Goal: Information Seeking & Learning: Learn about a topic

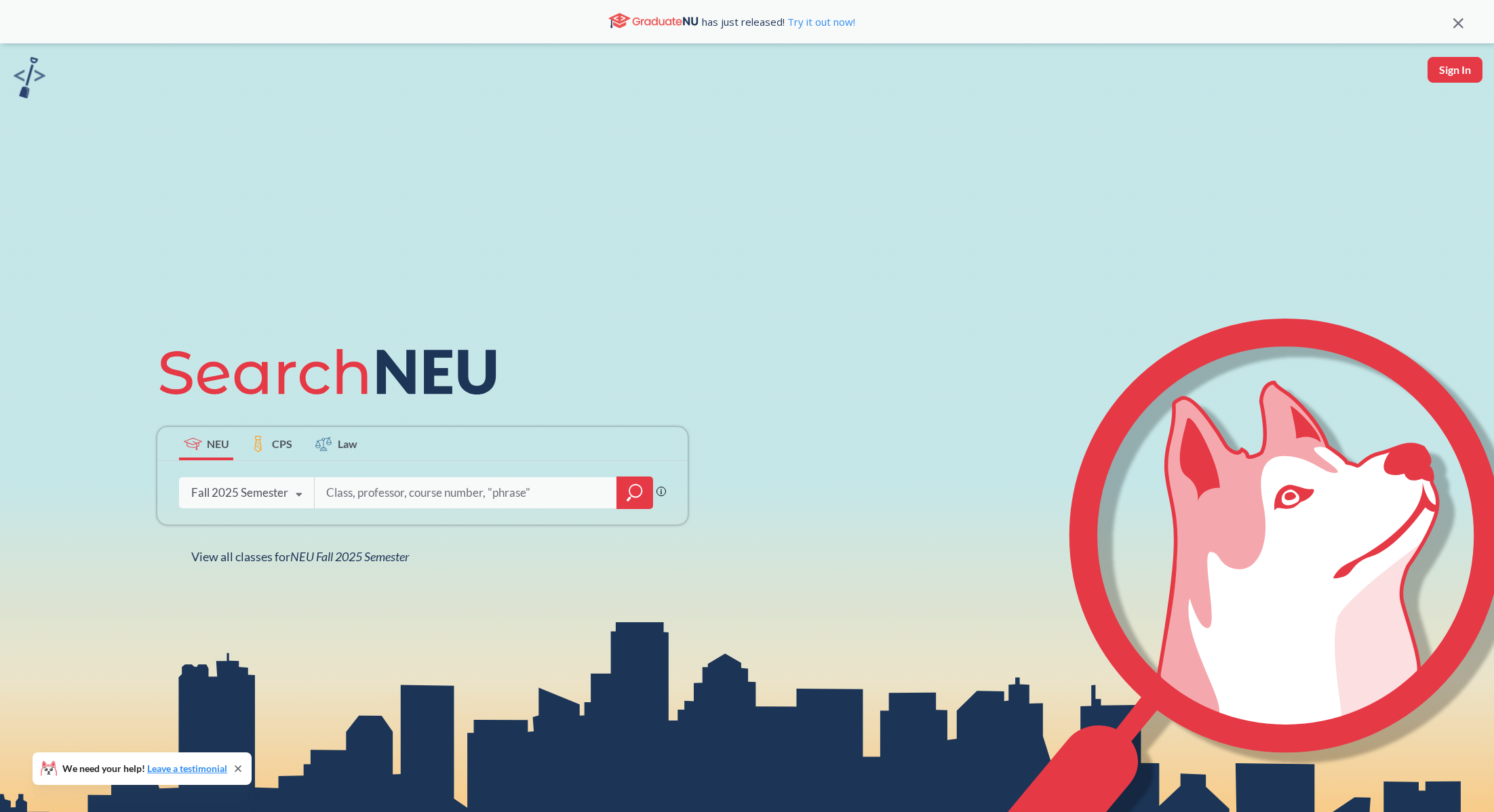
click at [297, 504] on icon at bounding box center [299, 495] width 26 height 38
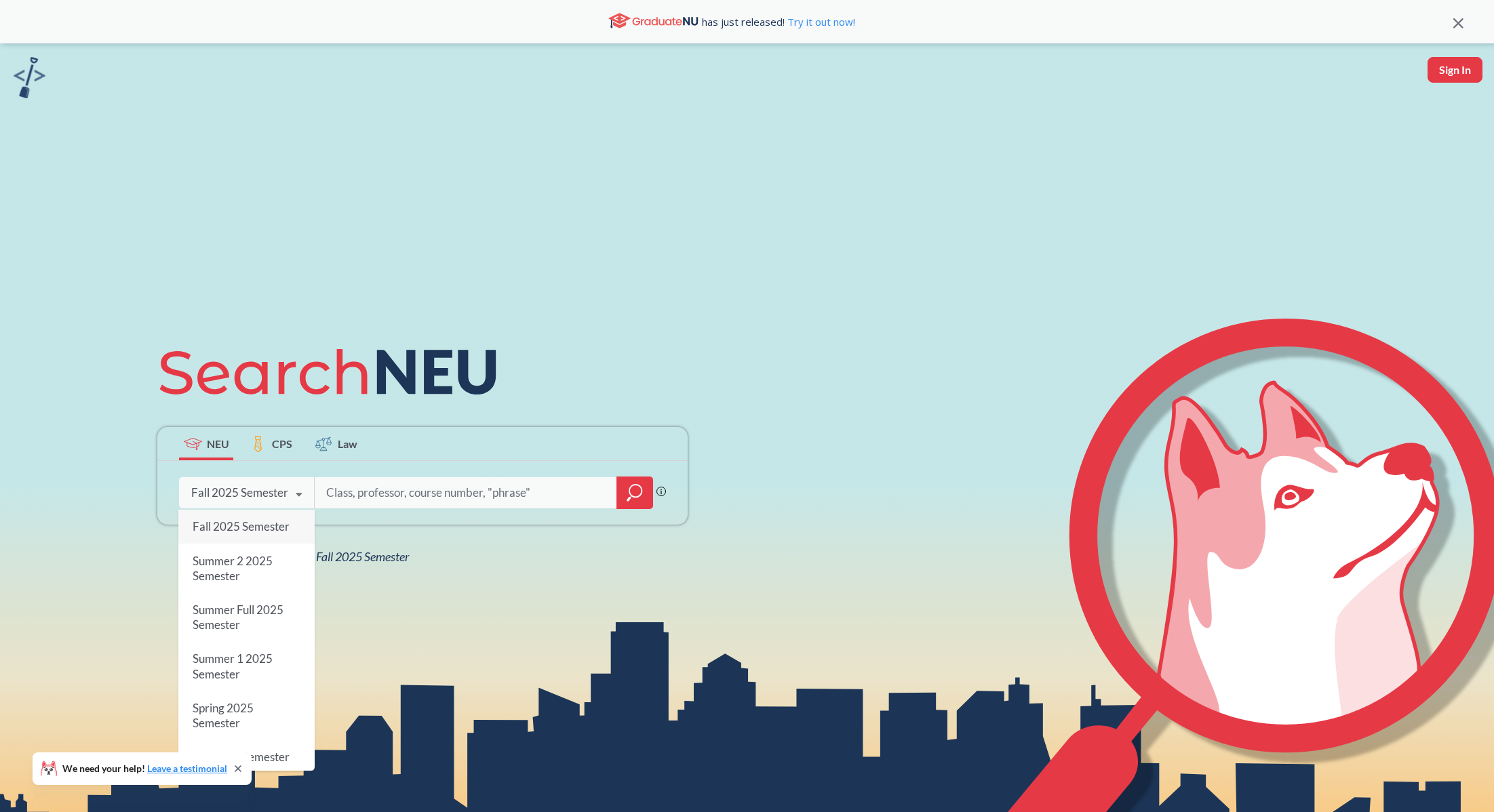
click at [345, 506] on div at bounding box center [483, 493] width 339 height 31
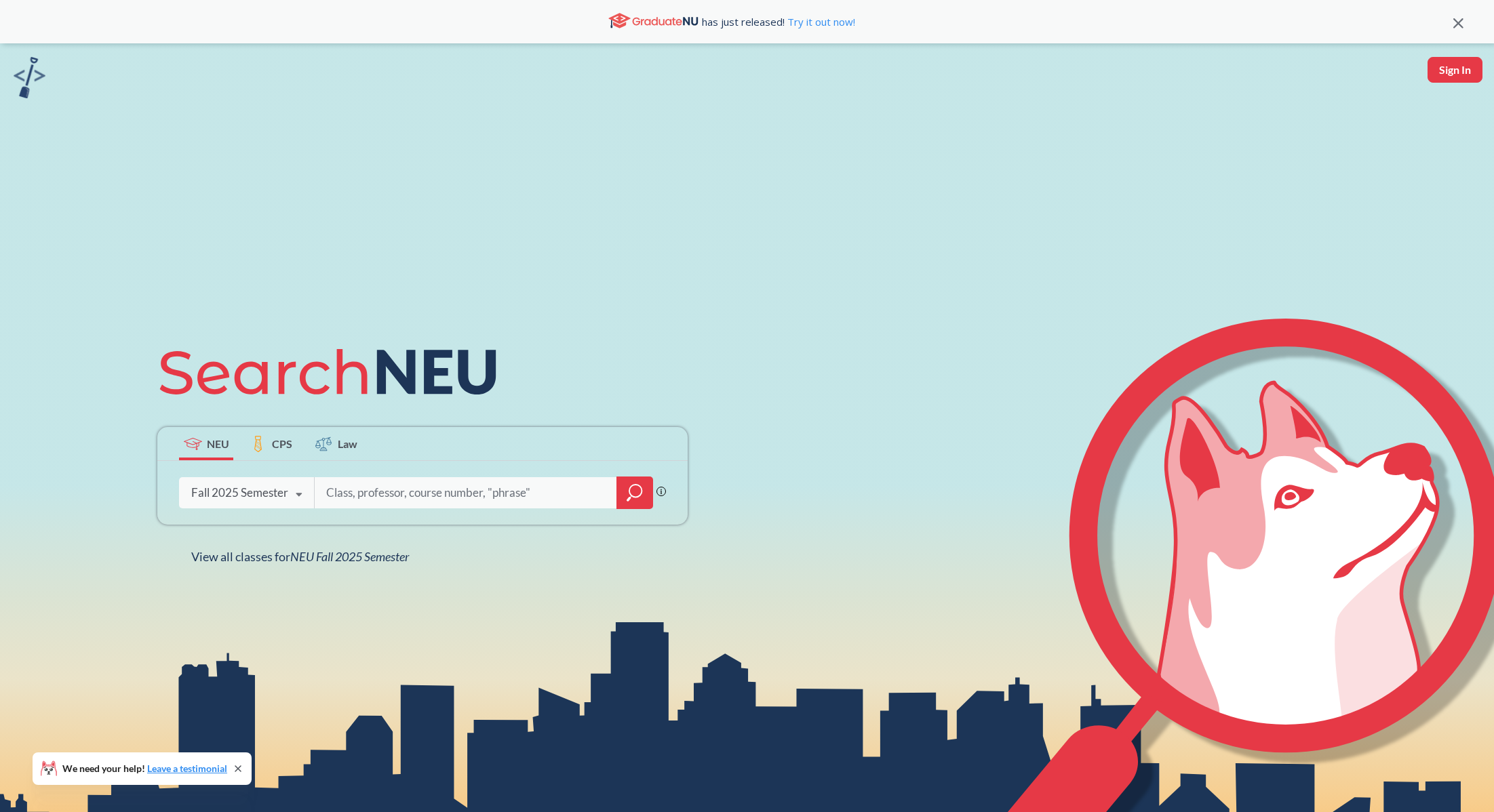
click at [345, 500] on input "search" at bounding box center [465, 493] width 282 height 29
type input "d"
type input "networks"
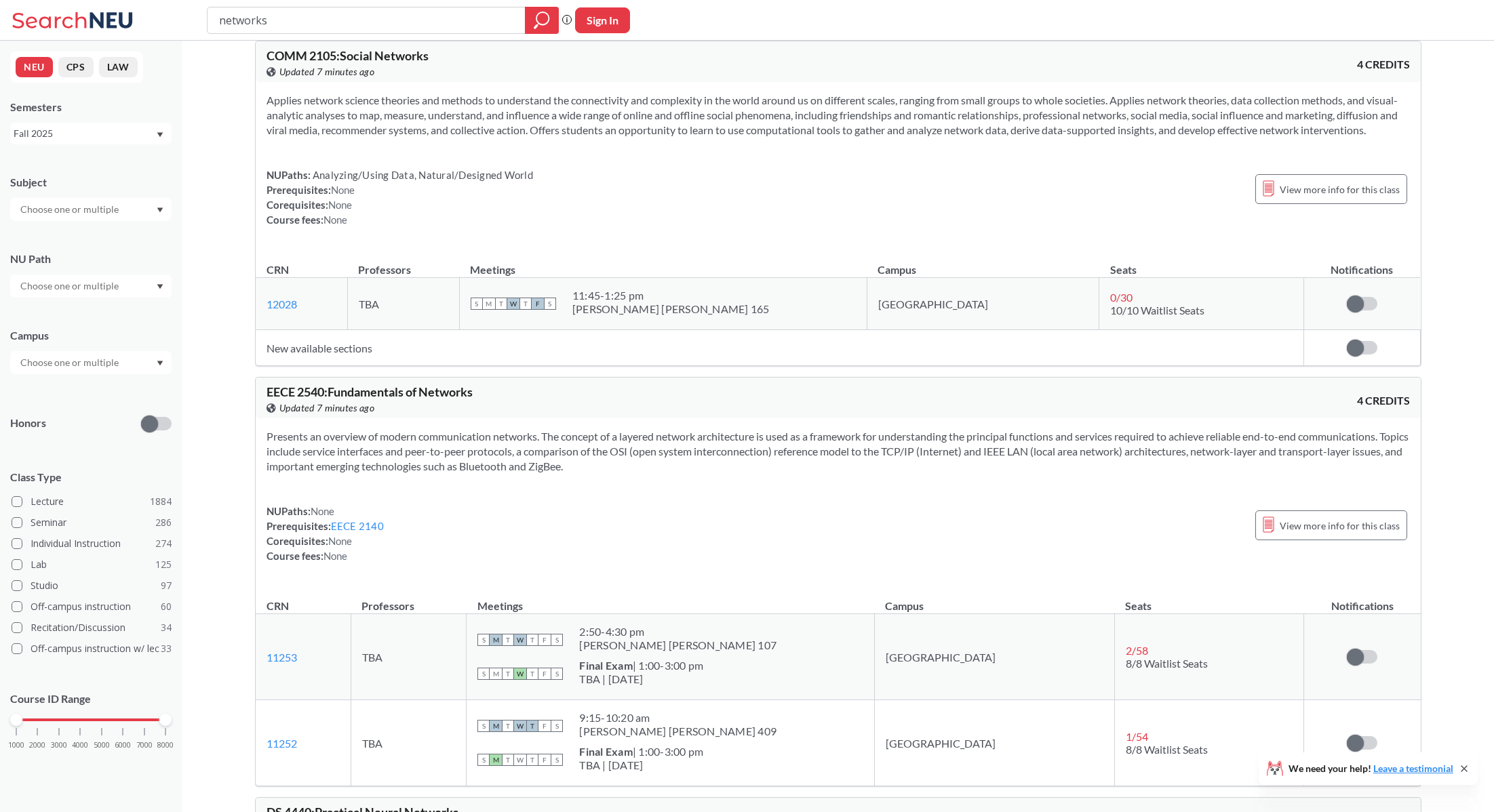
scroll to position [21, 0]
click at [68, 214] on input "text" at bounding box center [70, 210] width 114 height 16
click at [73, 234] on div "CS ( 113 )" at bounding box center [94, 233] width 153 height 15
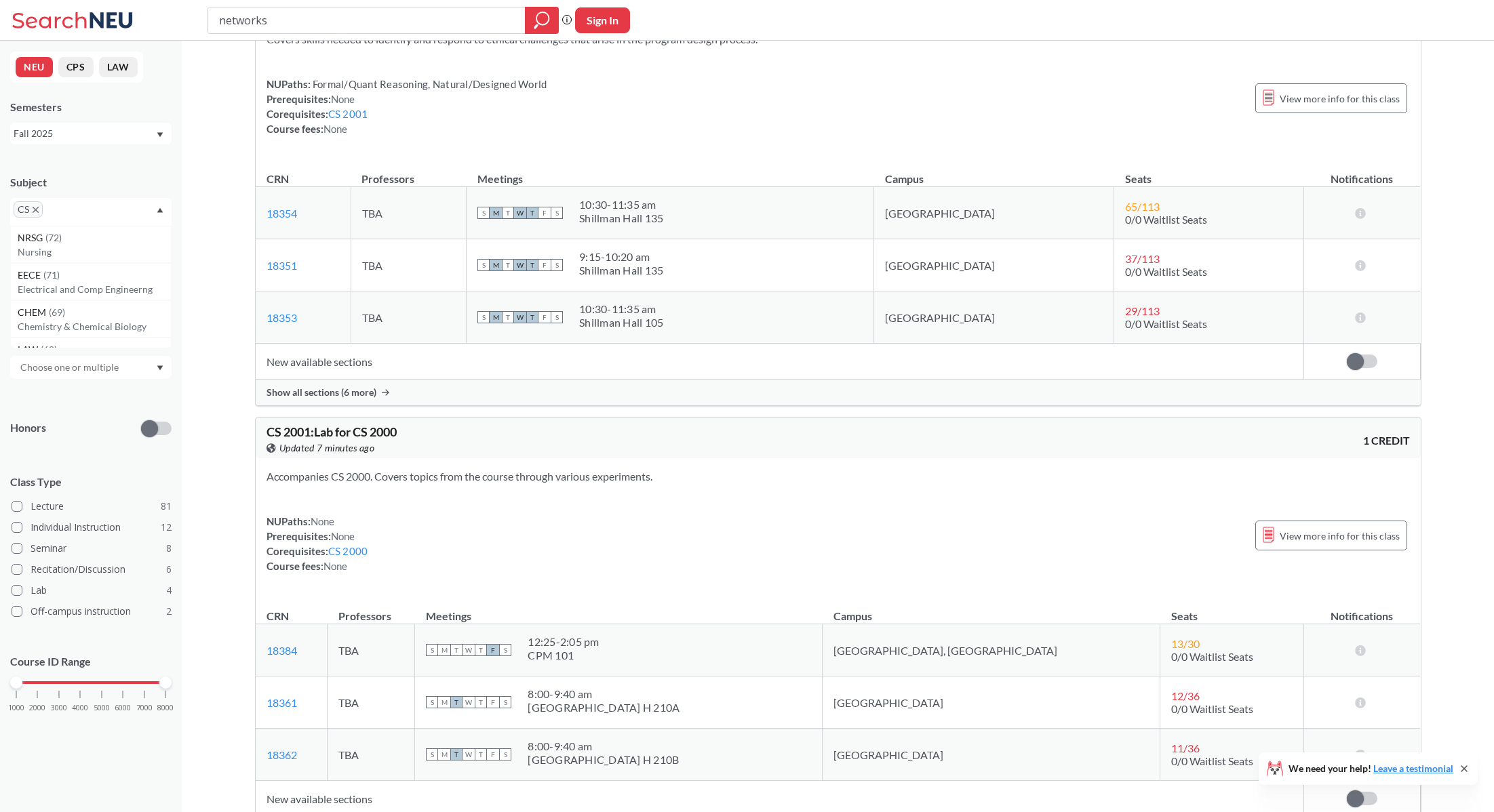
scroll to position [2411, 0]
click at [302, 17] on input "networks" at bounding box center [367, 20] width 297 height 23
click at [301, 17] on input "networks" at bounding box center [367, 20] width 297 height 23
type input "CS4700"
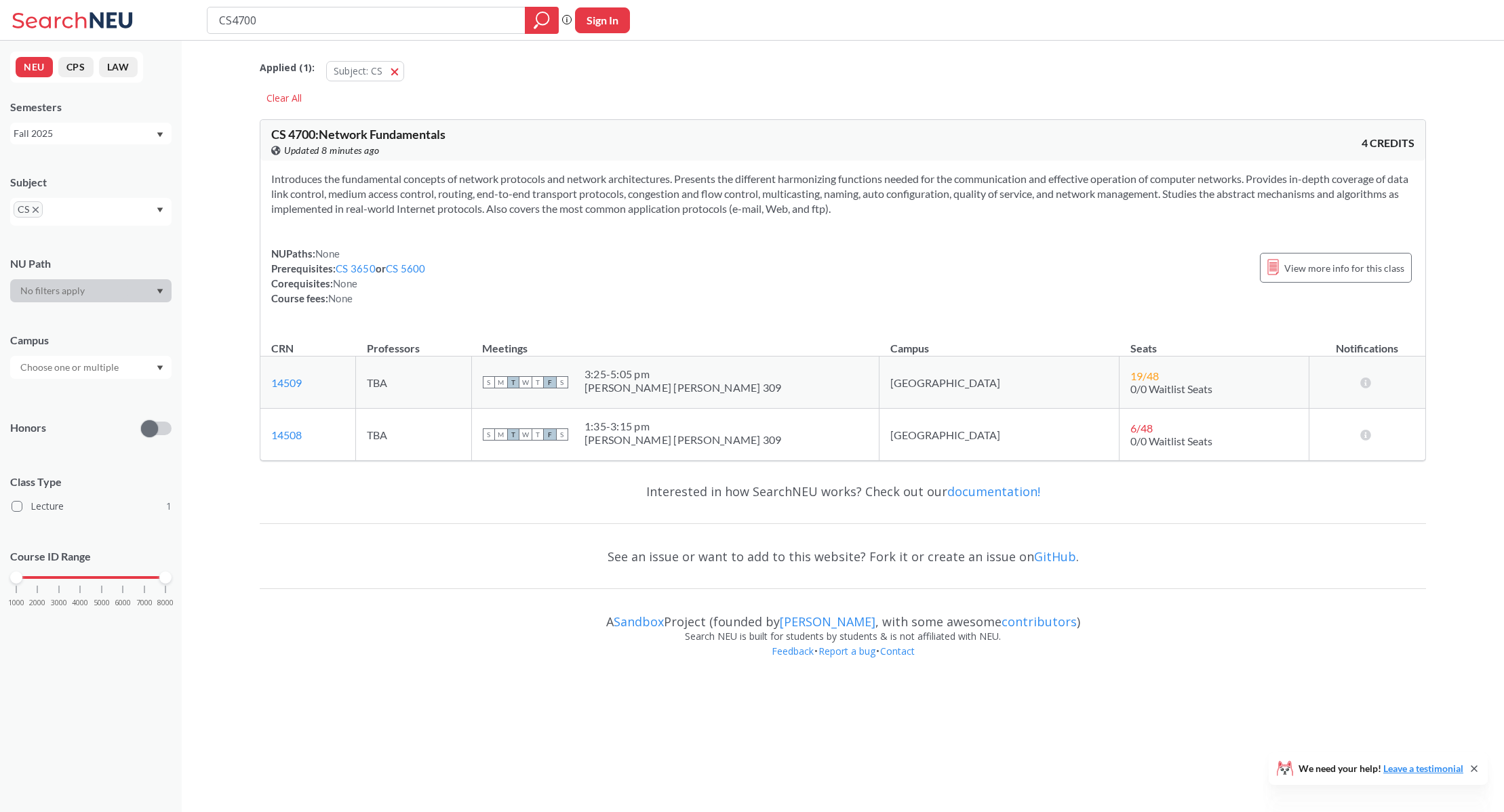
click at [413, 385] on td "TBA" at bounding box center [414, 382] width 116 height 52
click at [286, 382] on link "14509" at bounding box center [286, 382] width 30 height 13
click at [77, 130] on div "Fall 2025" at bounding box center [84, 133] width 141 height 15
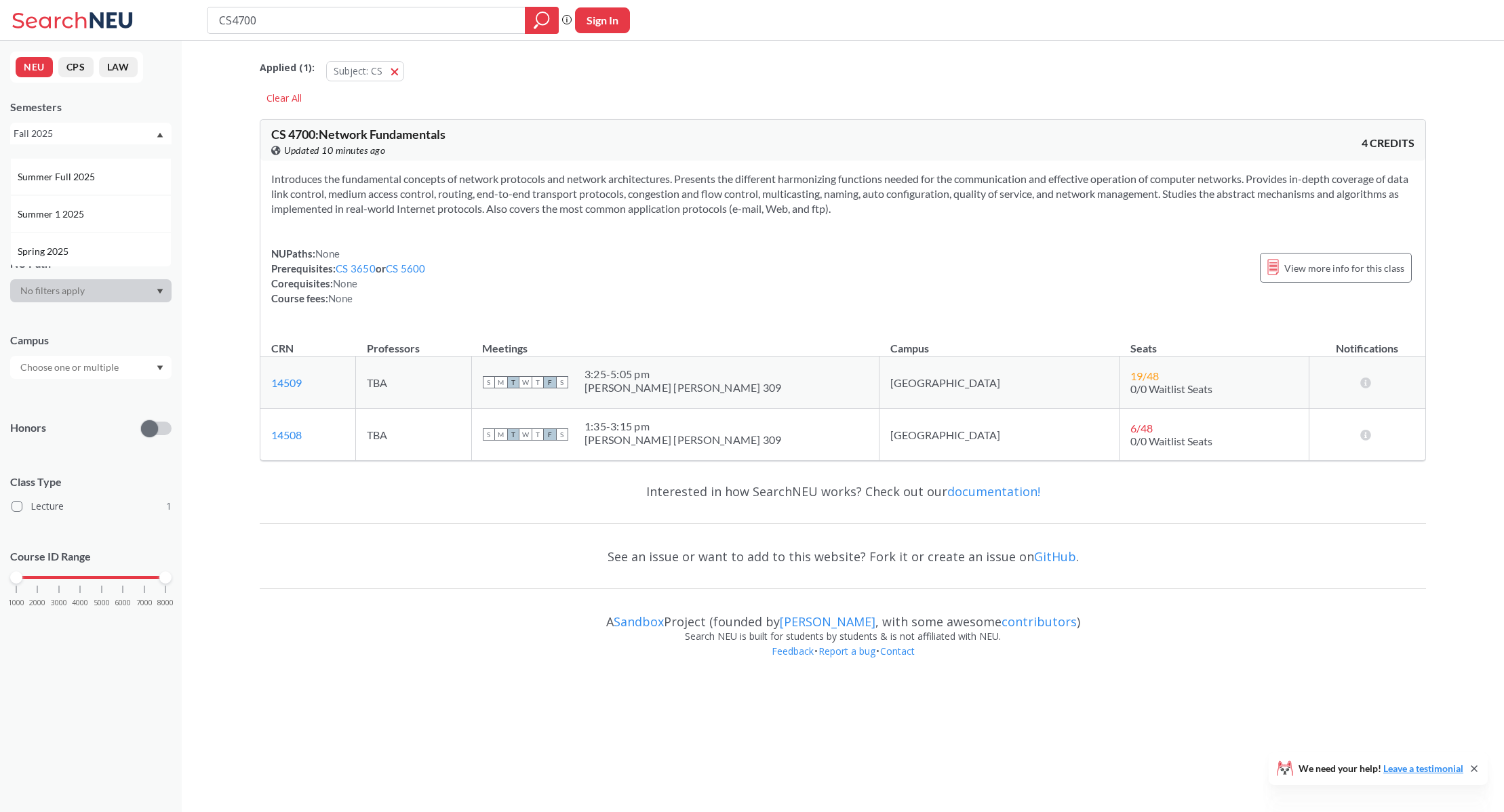
scroll to position [102, 0]
click at [106, 205] on div "Spring 2025" at bounding box center [94, 210] width 153 height 15
